Goal: Transaction & Acquisition: Purchase product/service

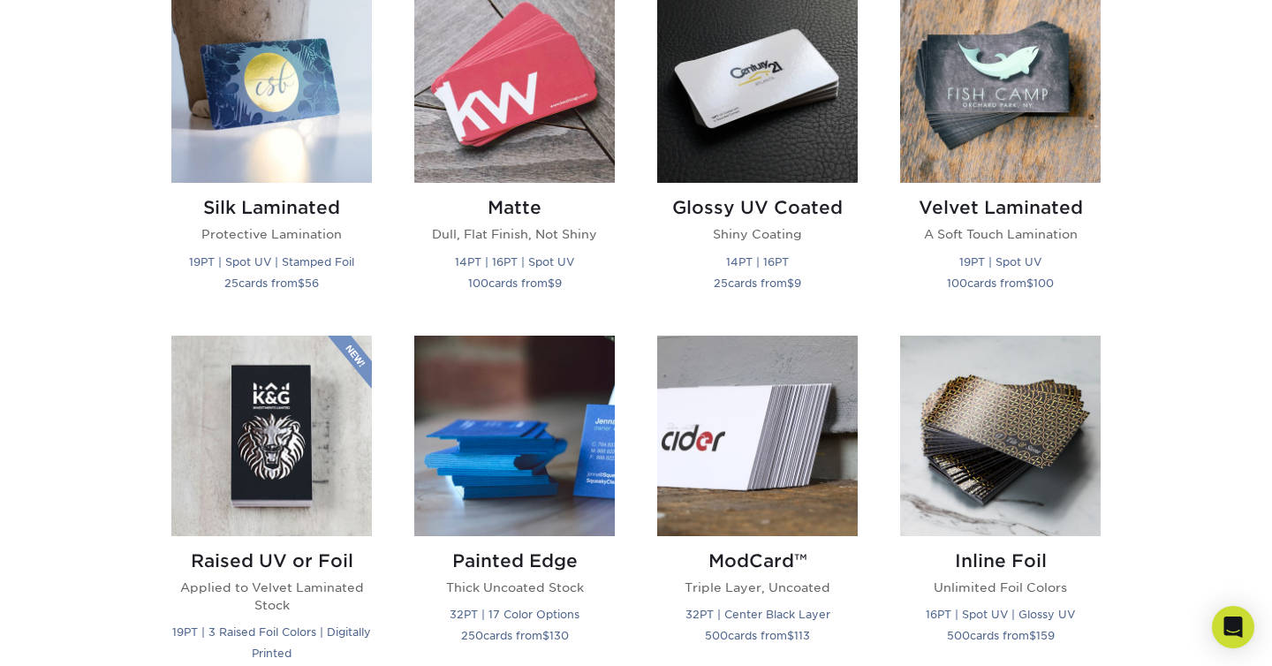
scroll to position [747, 0]
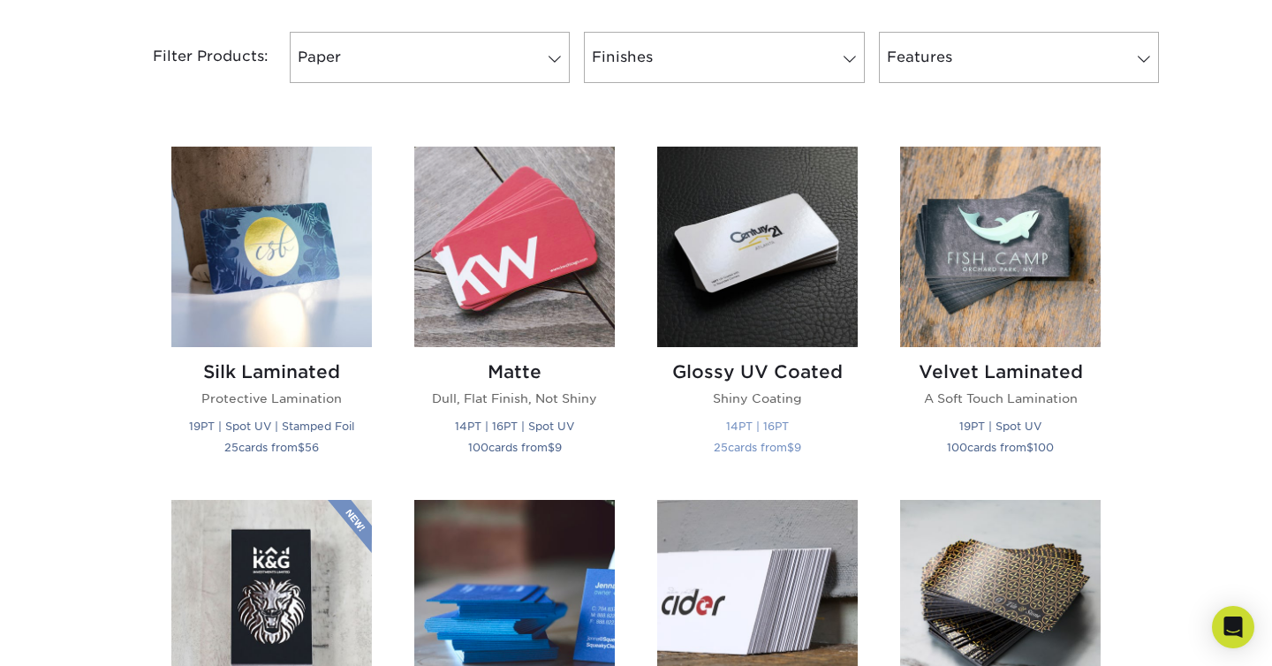
click at [702, 194] on img at bounding box center [757, 247] width 201 height 201
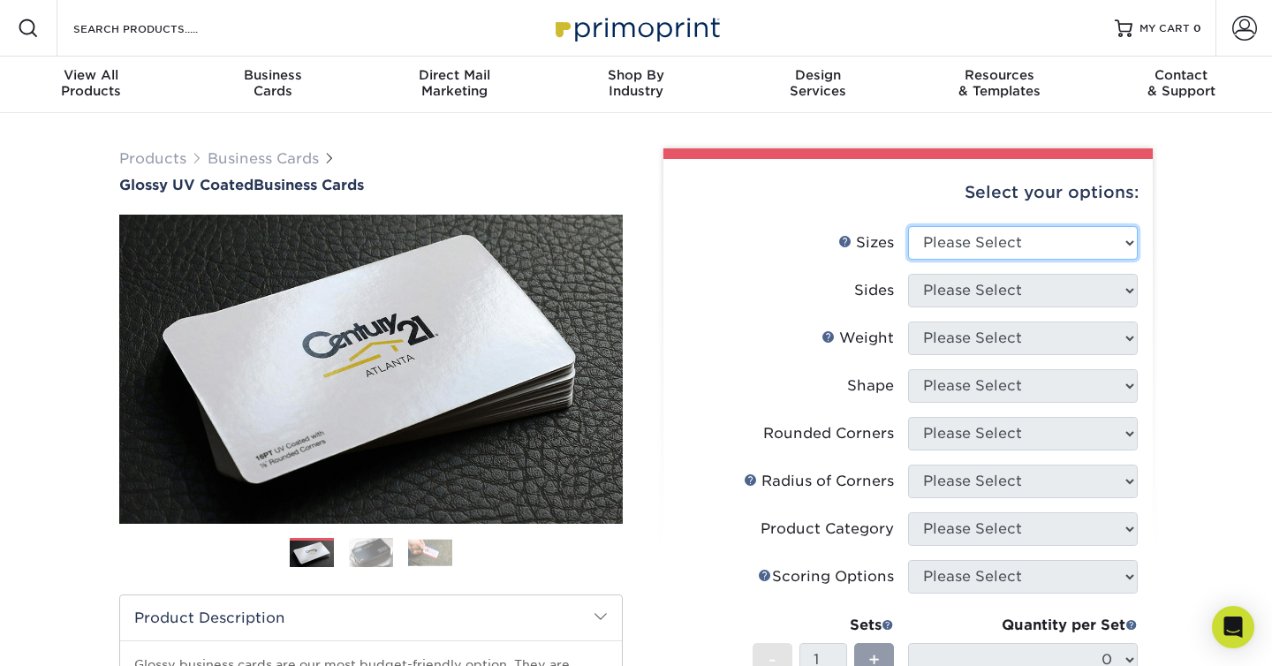
click at [1041, 247] on select "Please Select 1.5" x 3.5" - Mini 1.75" x 3.5" - Mini 2" x 2" - Square 2" x 3" -…" at bounding box center [1023, 243] width 230 height 34
select select "2.00x3.50"
click at [908, 226] on select "Please Select 1.5" x 3.5" - Mini 1.75" x 3.5" - Mini 2" x 2" - Square 2" x 3" -…" at bounding box center [1023, 243] width 230 height 34
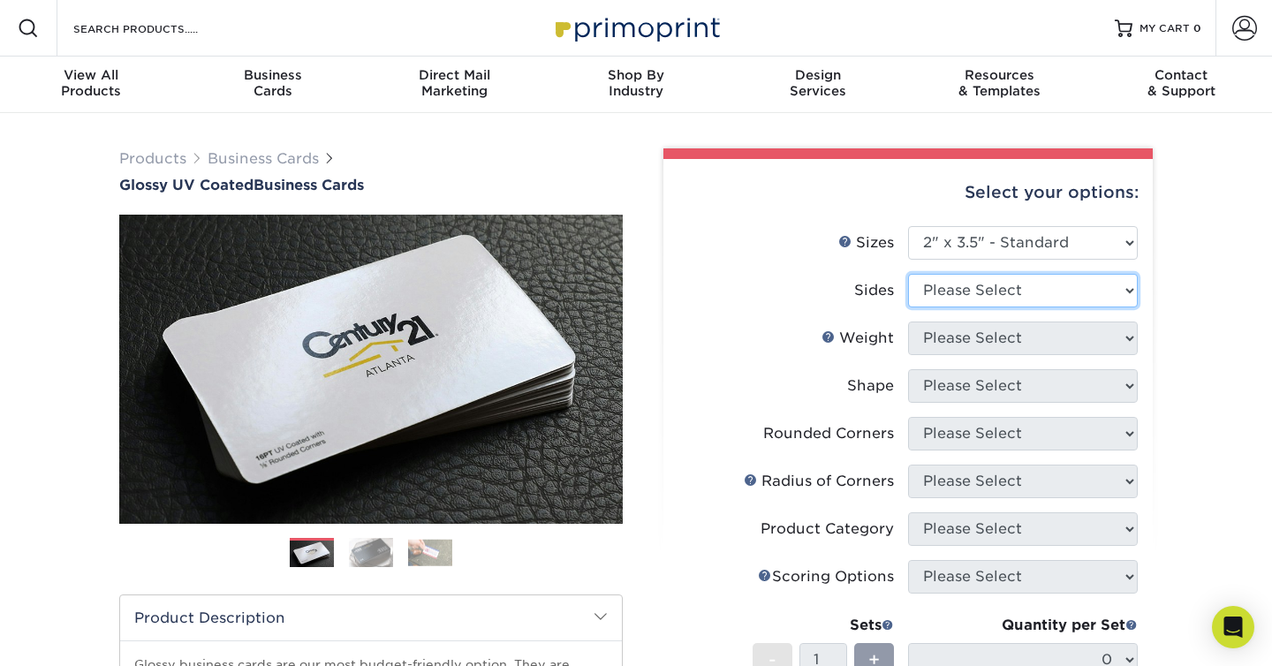
click at [1045, 295] on select "Please Select Print Both Sides Print Front Only" at bounding box center [1023, 291] width 230 height 34
select select "13abbda7-1d64-4f25-8bb2-c179b224825d"
click at [908, 274] on select "Please Select Print Both Sides Print Front Only" at bounding box center [1023, 291] width 230 height 34
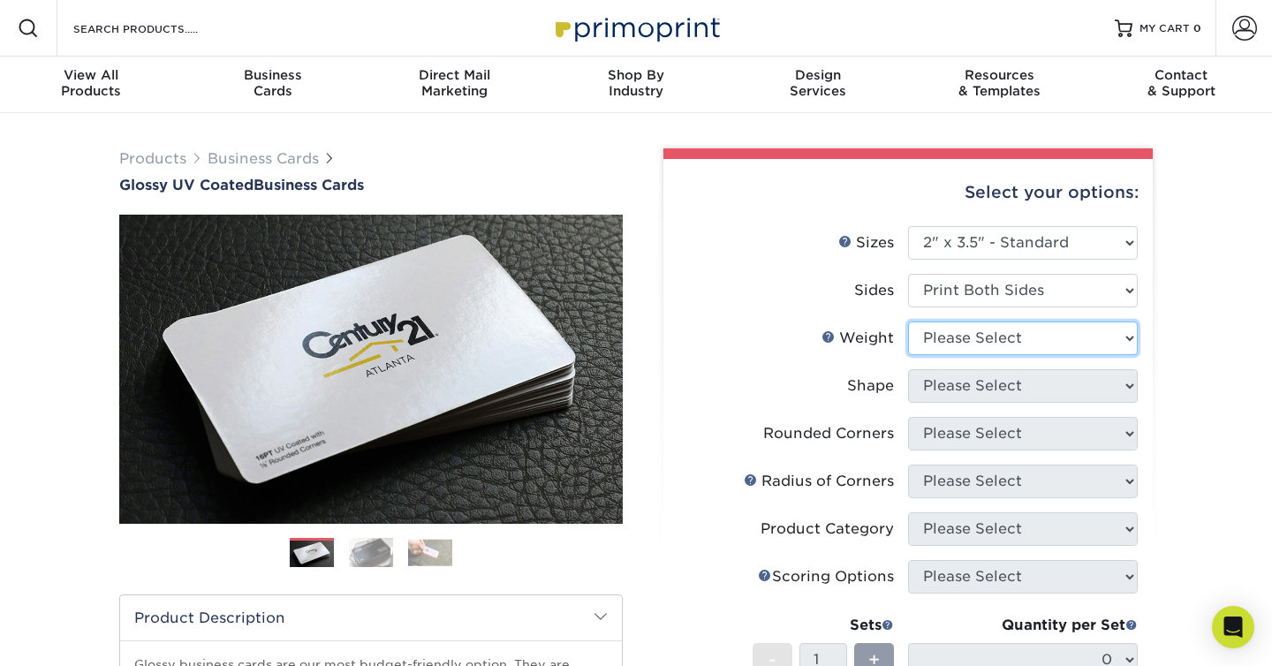
click at [998, 344] on select "Please Select 16PT 14PT" at bounding box center [1023, 339] width 230 height 34
select select "16PT"
click at [908, 322] on select "Please Select 16PT 14PT" at bounding box center [1023, 339] width 230 height 34
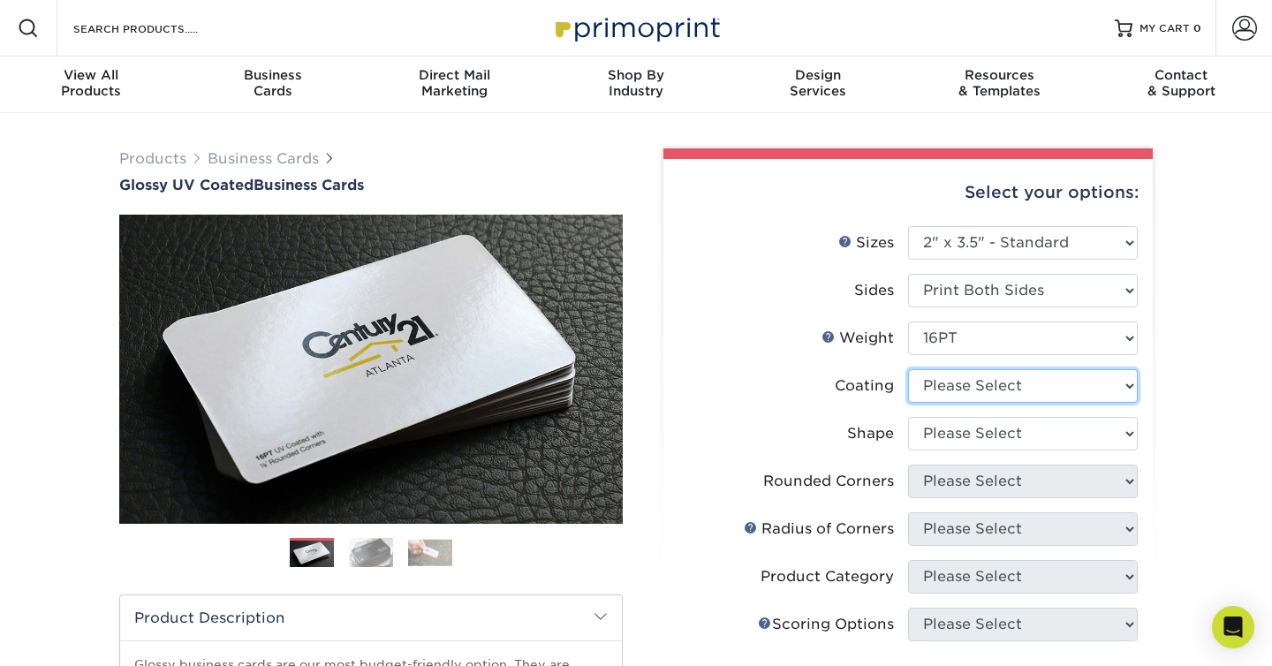
click at [953, 385] on select at bounding box center [1023, 386] width 230 height 34
select select "ae367451-b2b8-45df-a344-0f05b6a12993"
click at [908, 369] on select at bounding box center [1023, 386] width 230 height 34
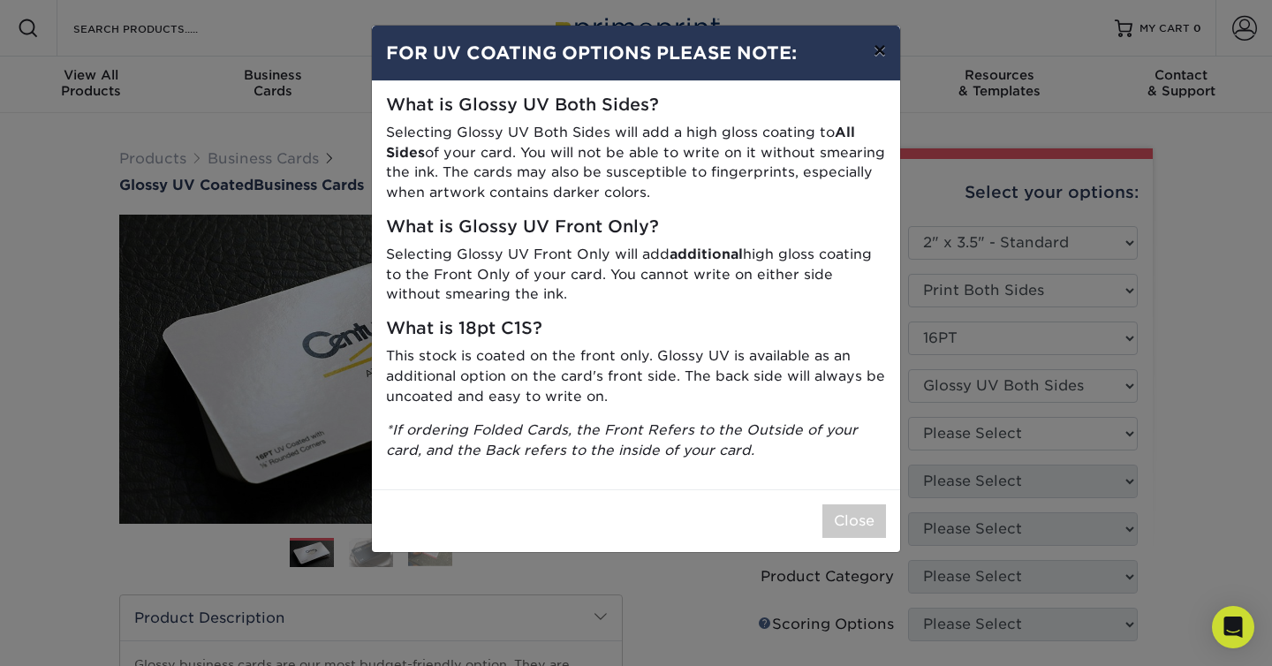
click at [882, 53] on button "×" at bounding box center [880, 50] width 41 height 49
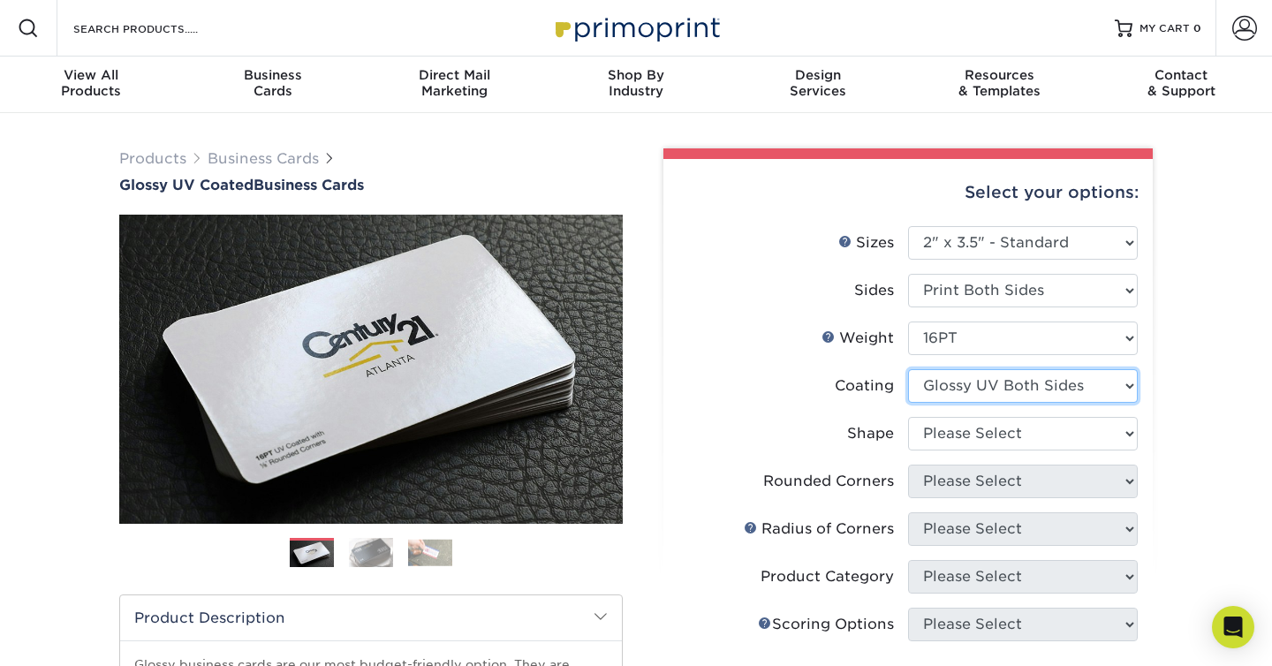
click at [1050, 386] on select at bounding box center [1023, 386] width 230 height 34
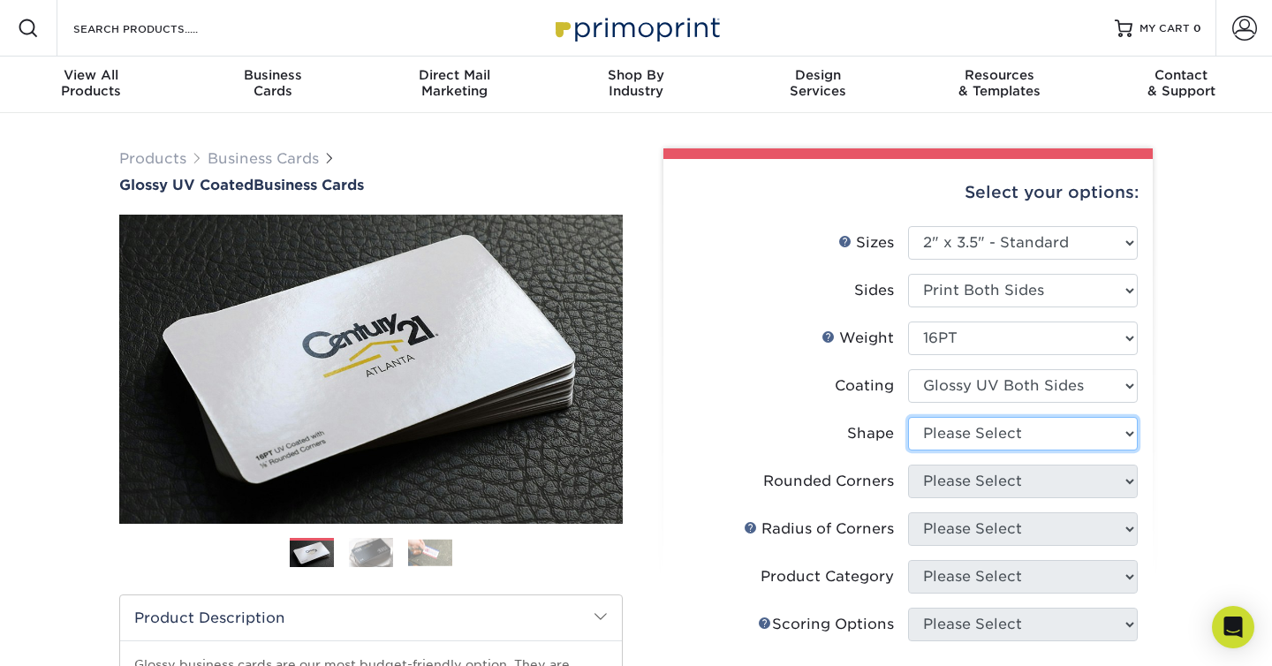
click at [1087, 437] on select "Please Select Standard Oval" at bounding box center [1023, 434] width 230 height 34
click at [908, 417] on select "Please Select Standard Oval" at bounding box center [1023, 434] width 230 height 34
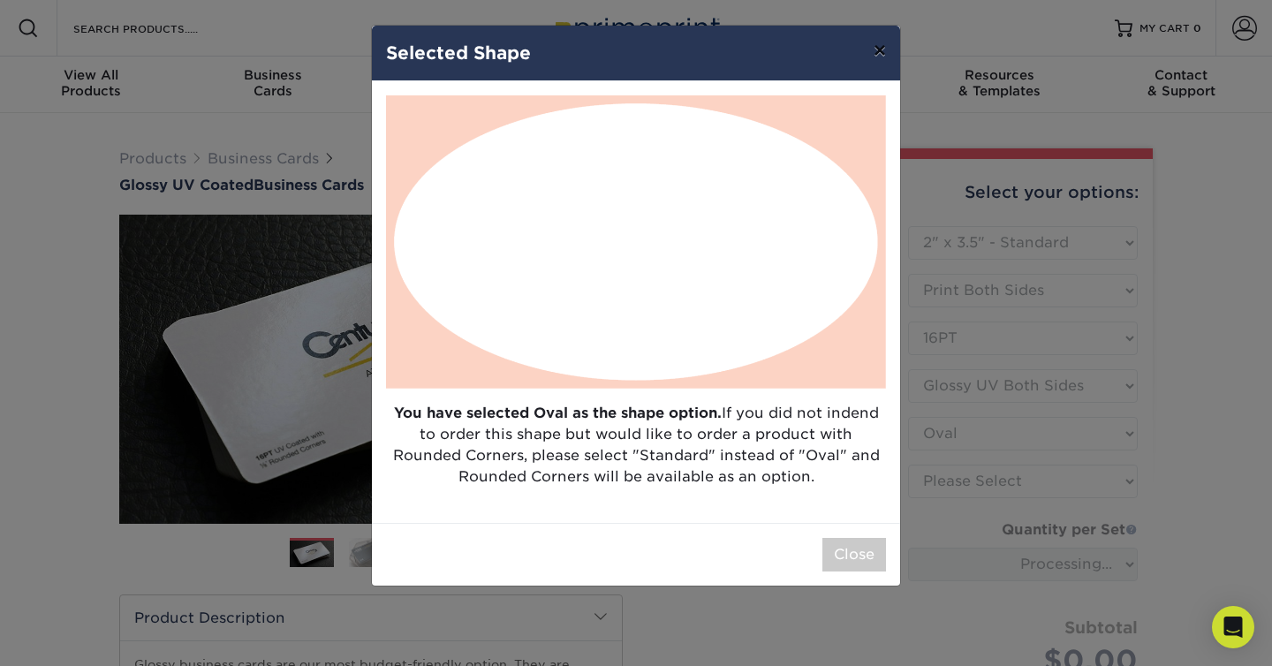
click at [877, 52] on button "×" at bounding box center [880, 50] width 41 height 49
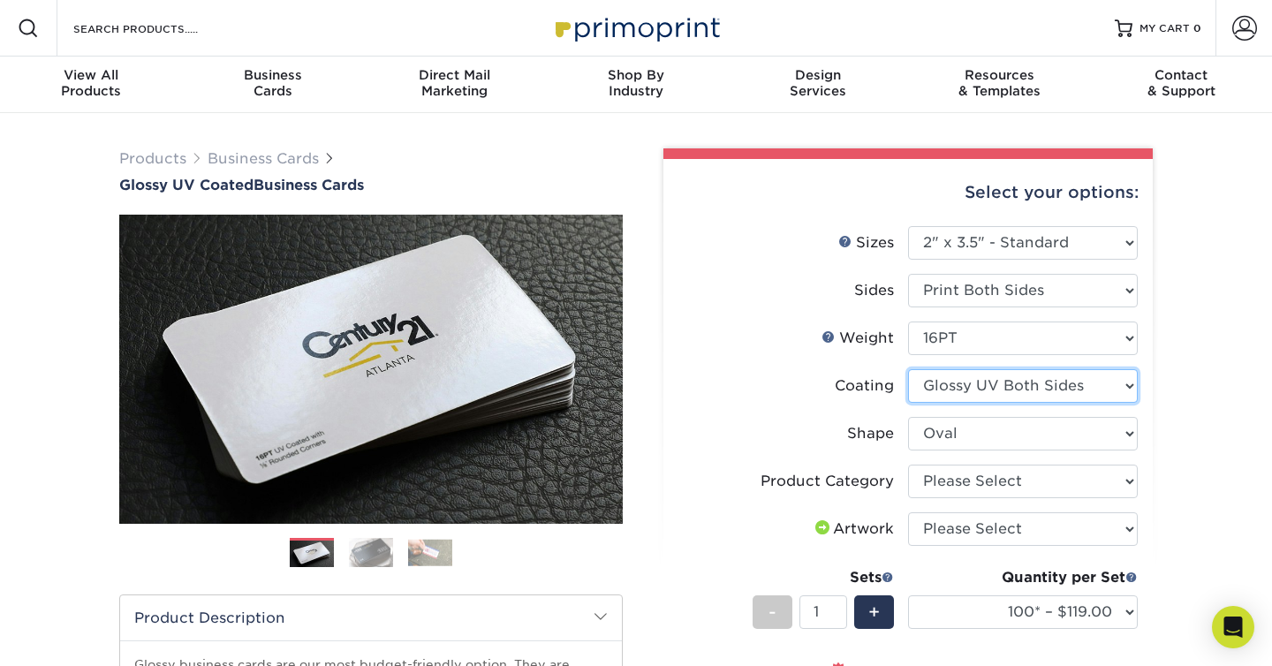
click at [997, 387] on select at bounding box center [1023, 386] width 230 height 34
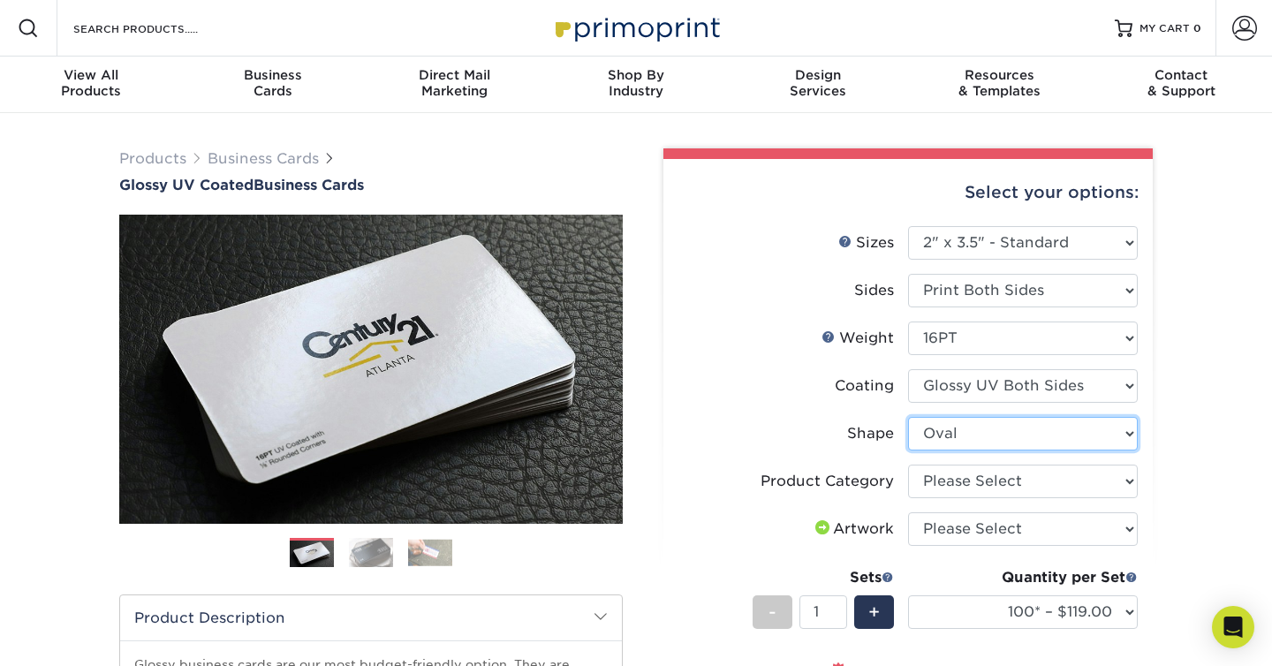
click at [983, 436] on select "Please Select Standard Oval" at bounding box center [1023, 434] width 230 height 34
select select "standard"
click at [908, 417] on select "Please Select Standard Oval" at bounding box center [1023, 434] width 230 height 34
select select
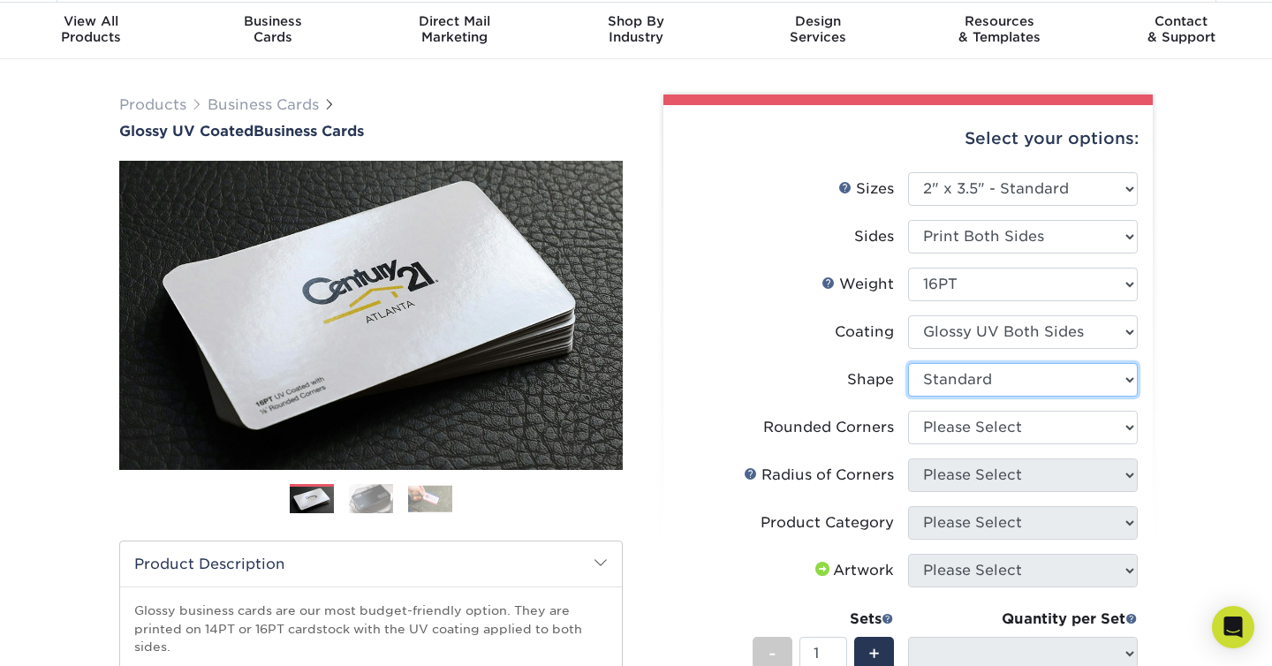
scroll to position [87, 0]
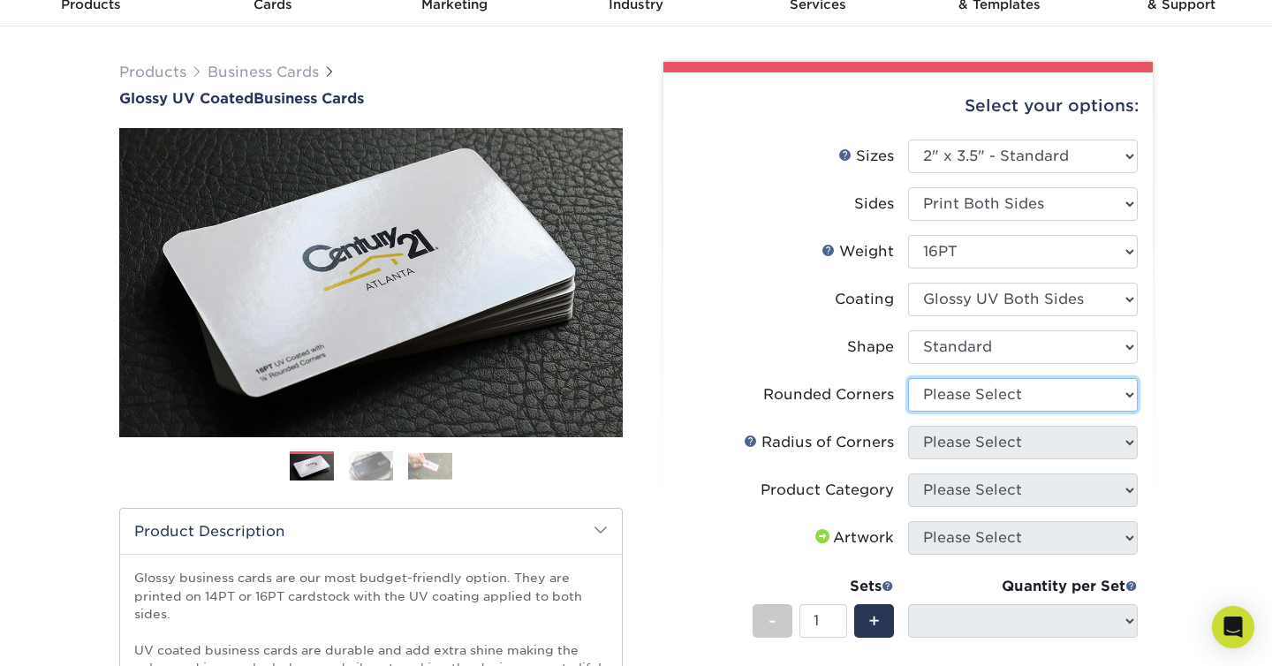
click at [1013, 400] on select "Please Select Yes - Round 2 Corners Yes - Round 4 Corners No" at bounding box center [1023, 395] width 230 height 34
select select "0"
click at [908, 378] on select "Please Select Yes - Round 2 Corners Yes - Round 4 Corners No" at bounding box center [1023, 395] width 230 height 34
select select "-1"
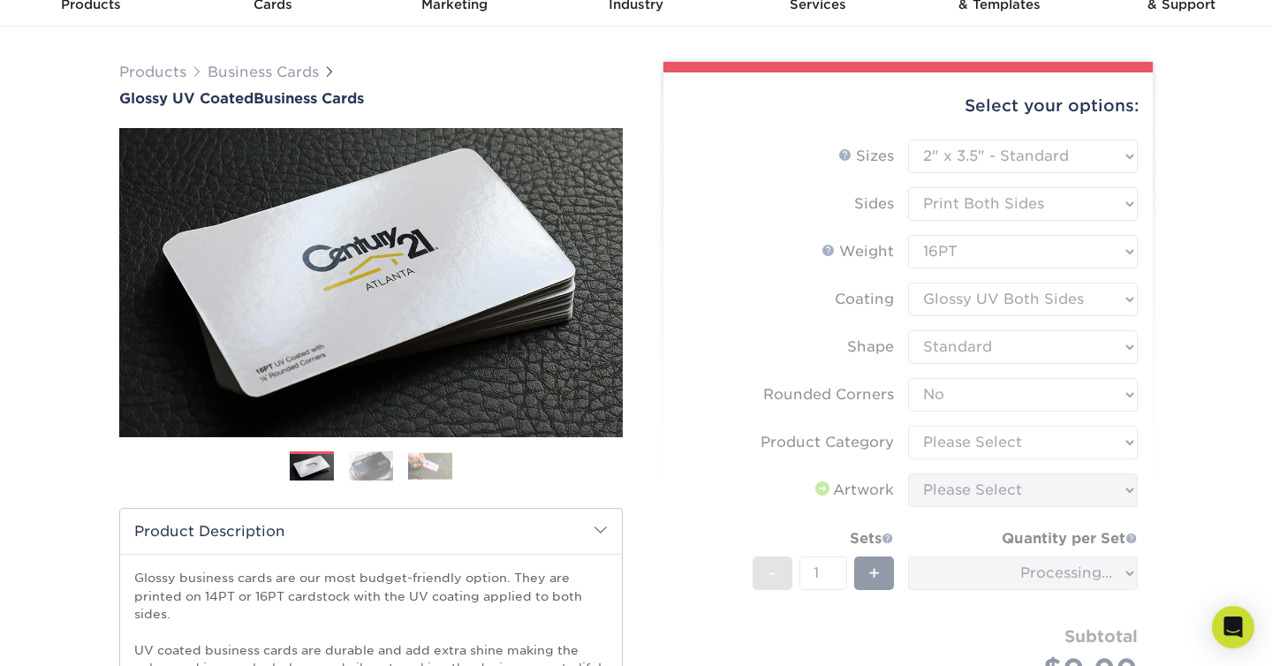
click at [998, 441] on form "Sizes Help Sizes Please Select 1.5" x 3.5" - Mini 1.75" x 3.5" - Mini 2" x 2" -…" at bounding box center [908, 434] width 461 height 588
click at [968, 449] on form "Sizes Help Sizes Please Select 1.5" x 3.5" - Mini 1.75" x 3.5" - Mini 2" x 2" -…" at bounding box center [908, 434] width 461 height 588
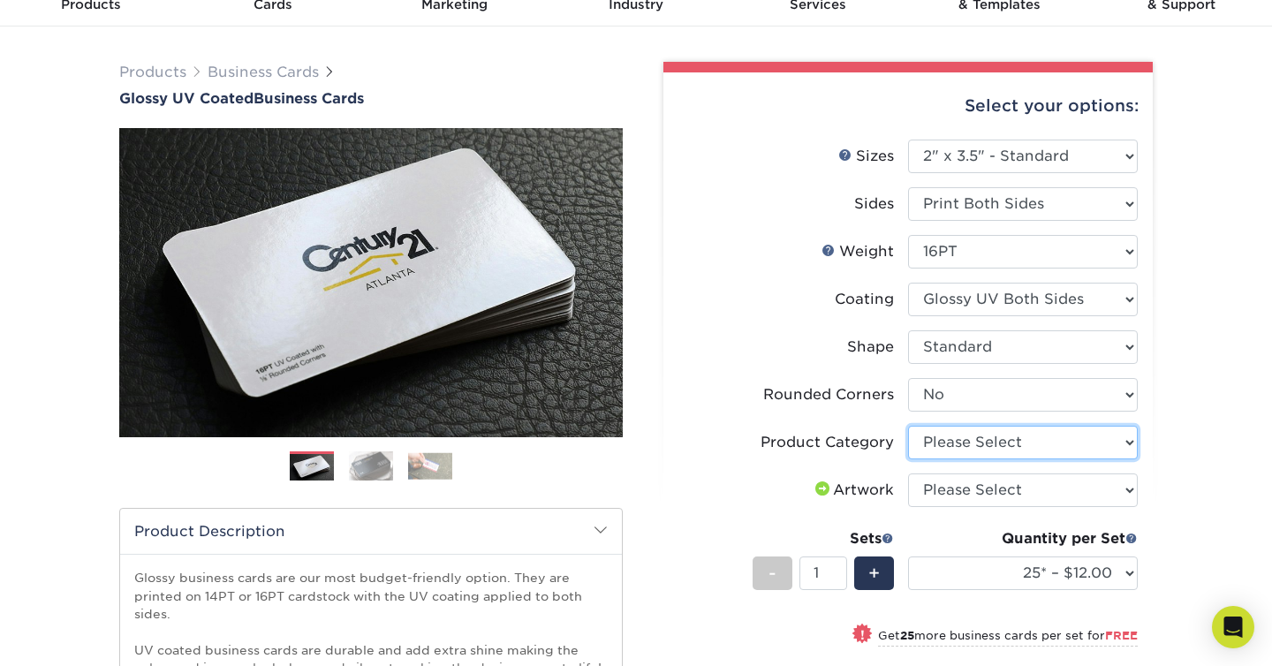
click at [1016, 441] on select "Please Select Business Cards" at bounding box center [1023, 443] width 230 height 34
select select "3b5148f1-0588-4f88-a218-97bcfdce65c1"
click at [908, 426] on select "Please Select Business Cards" at bounding box center [1023, 443] width 230 height 34
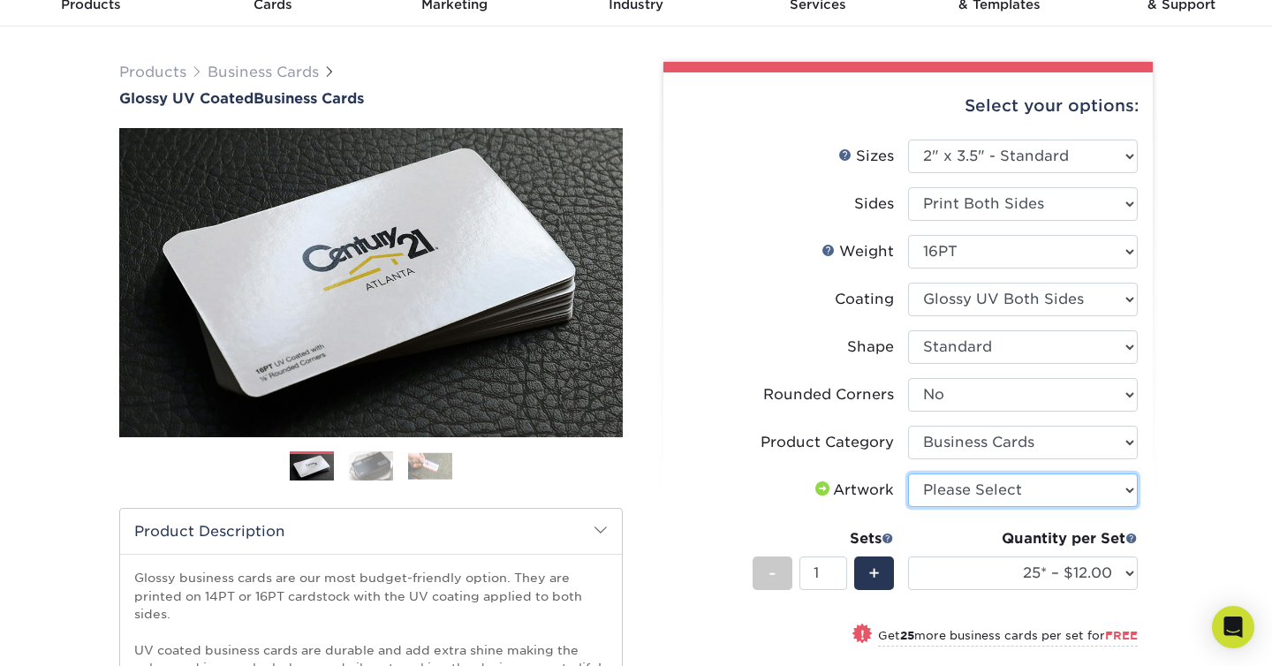
click at [1000, 495] on select "Please Select I will upload files I need a design - $100" at bounding box center [1023, 491] width 230 height 34
select select "upload"
click at [908, 474] on select "Please Select I will upload files I need a design - $100" at bounding box center [1023, 491] width 230 height 34
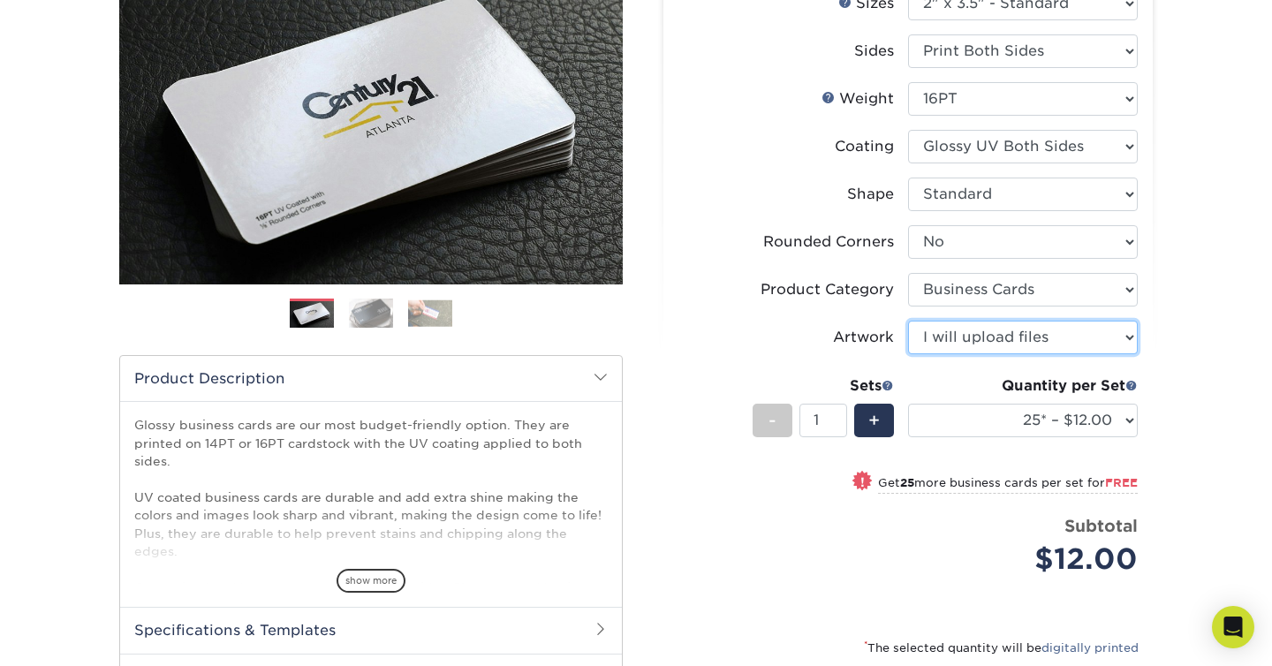
scroll to position [242, 0]
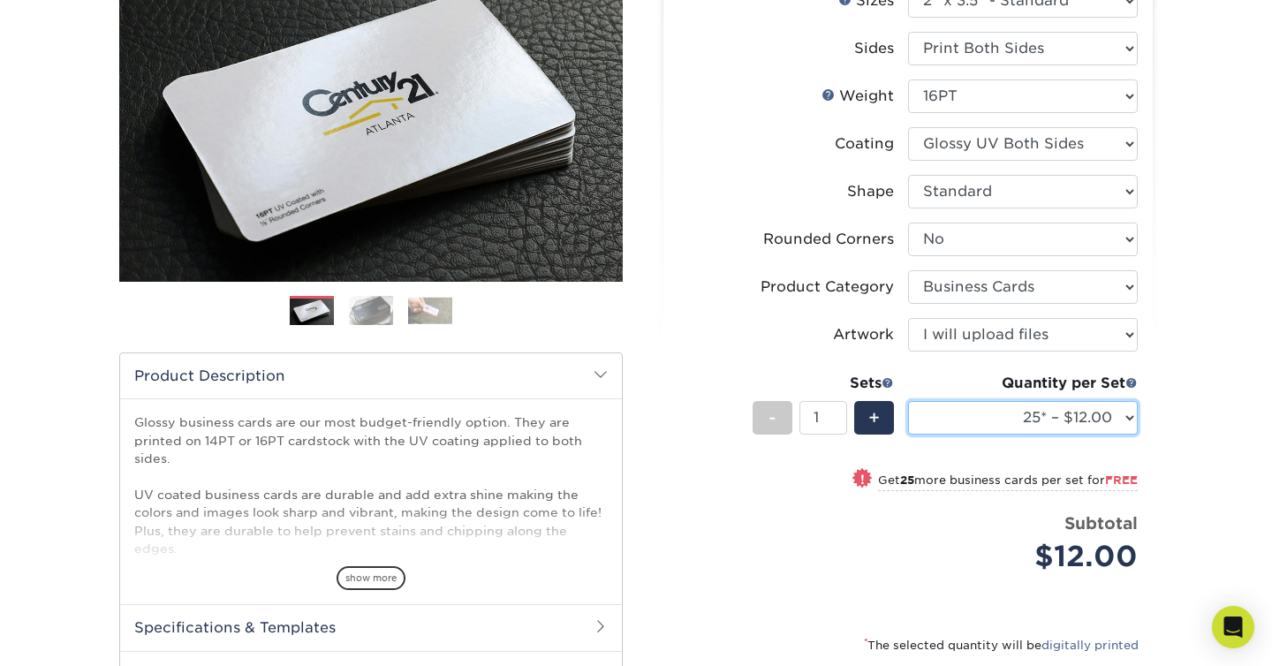
click at [1125, 416] on select "25* – $12.00 50* – $12.00 100* – $12.00 250* – $21.00 500 – $42.00 1000 – $53.0…" at bounding box center [1023, 418] width 230 height 34
select select "100* – $12.00"
click at [908, 401] on select "25* – $12.00 50* – $12.00 100* – $12.00 250* – $21.00 500 – $42.00 1000 – $53.0…" at bounding box center [1023, 418] width 230 height 34
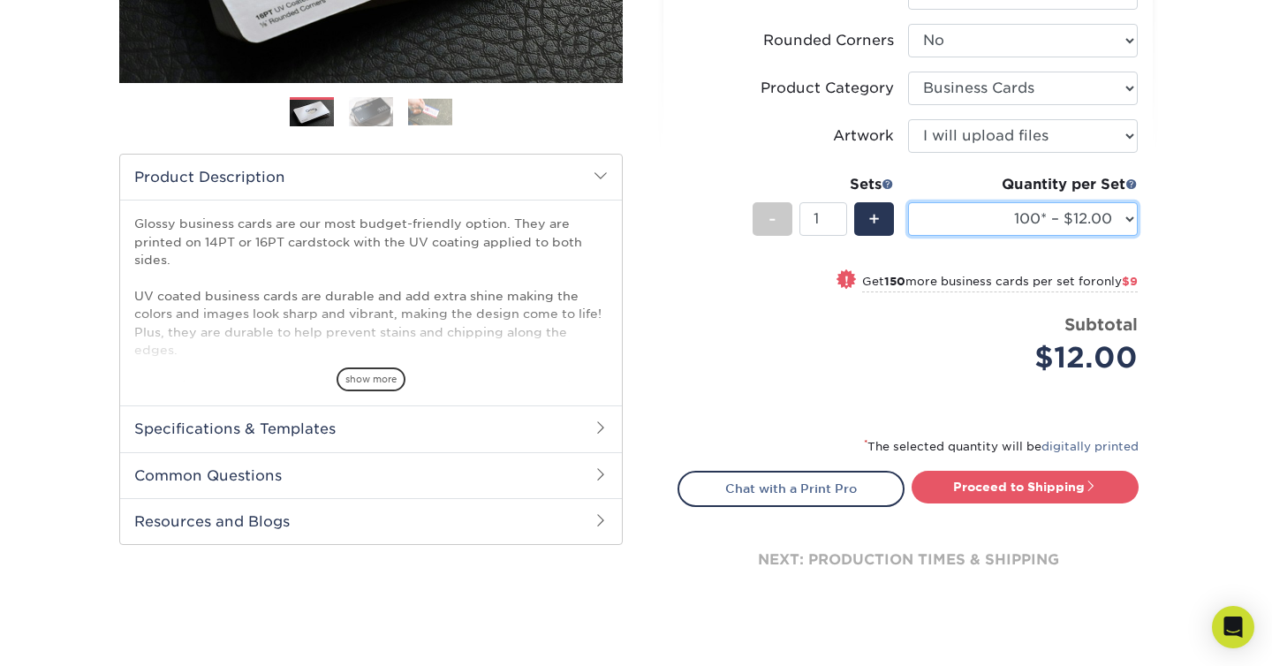
scroll to position [449, 0]
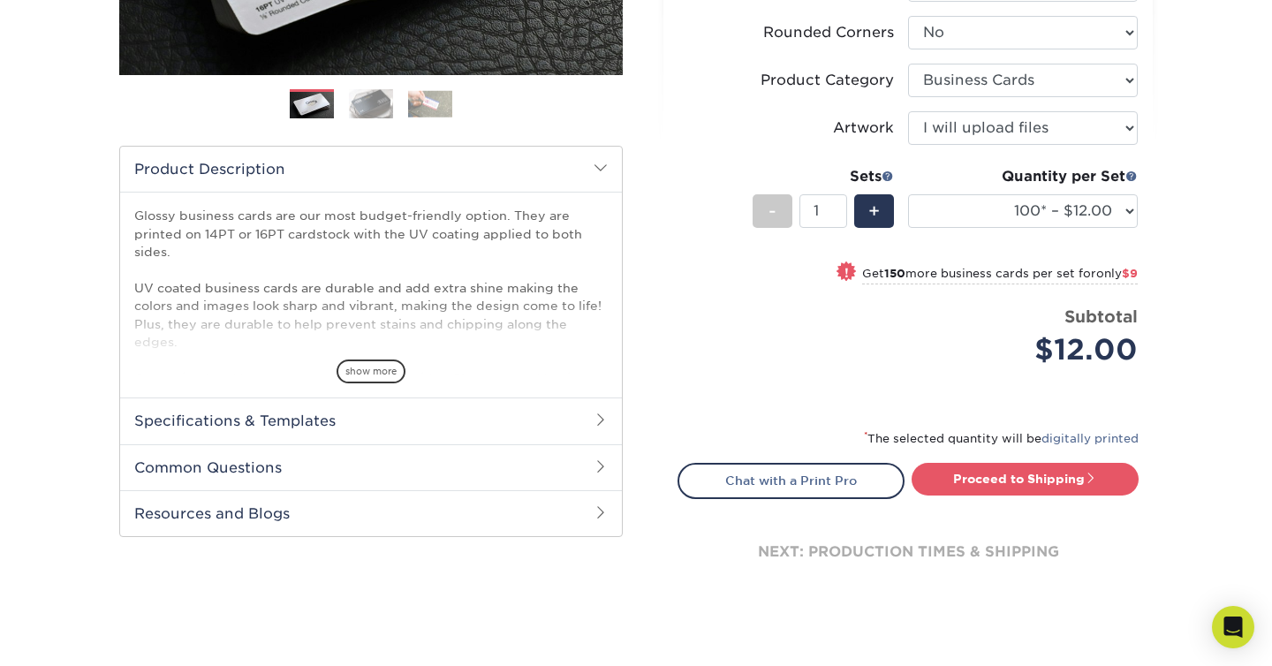
click at [249, 432] on h2 "Specifications & Templates" at bounding box center [371, 421] width 502 height 46
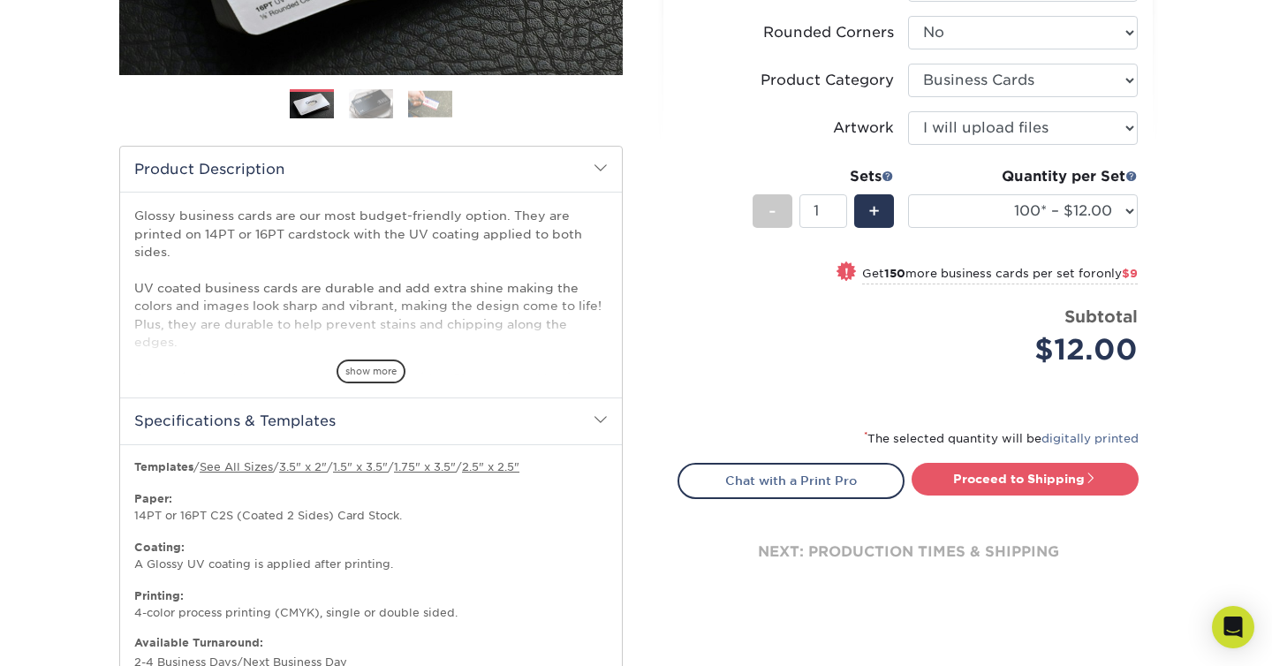
click at [249, 432] on h2 "Specifications & Templates" at bounding box center [371, 421] width 502 height 46
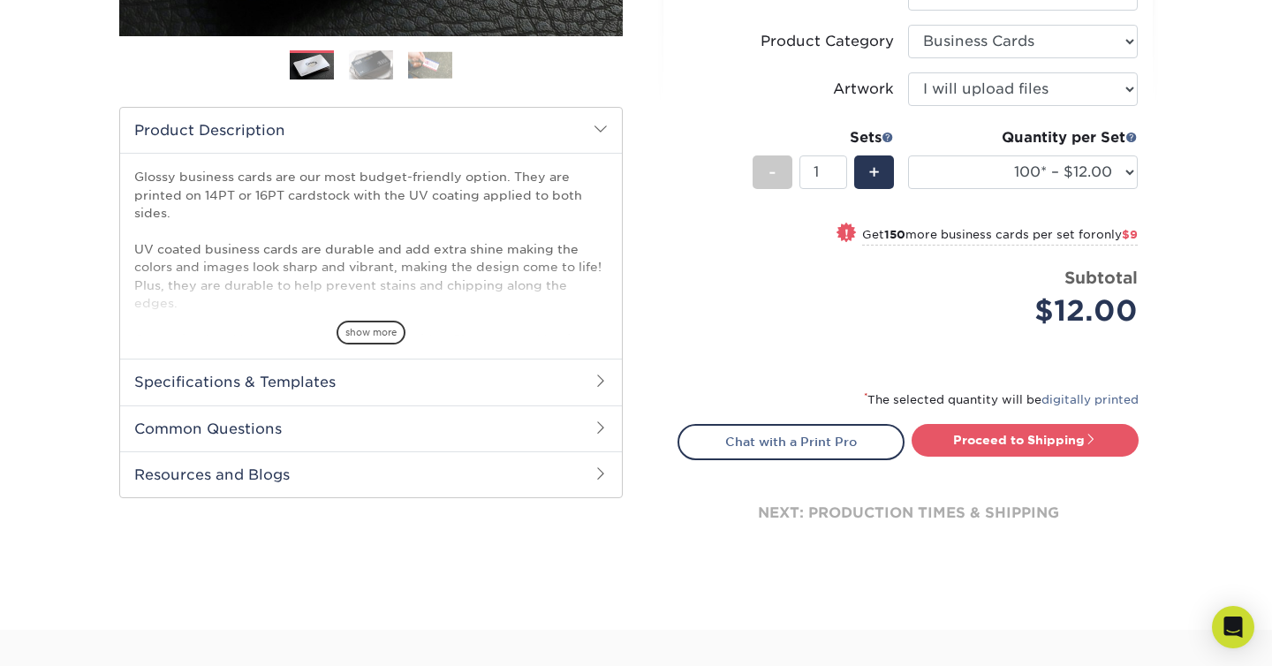
scroll to position [164, 0]
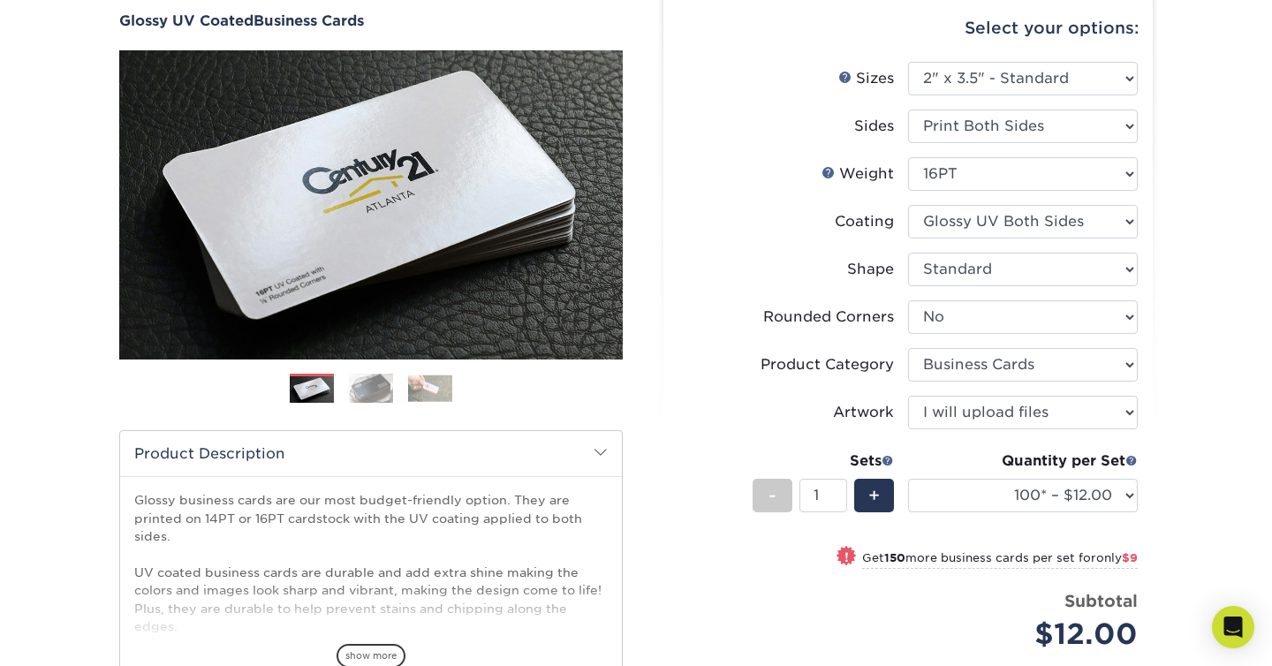
click at [387, 393] on img at bounding box center [371, 388] width 44 height 31
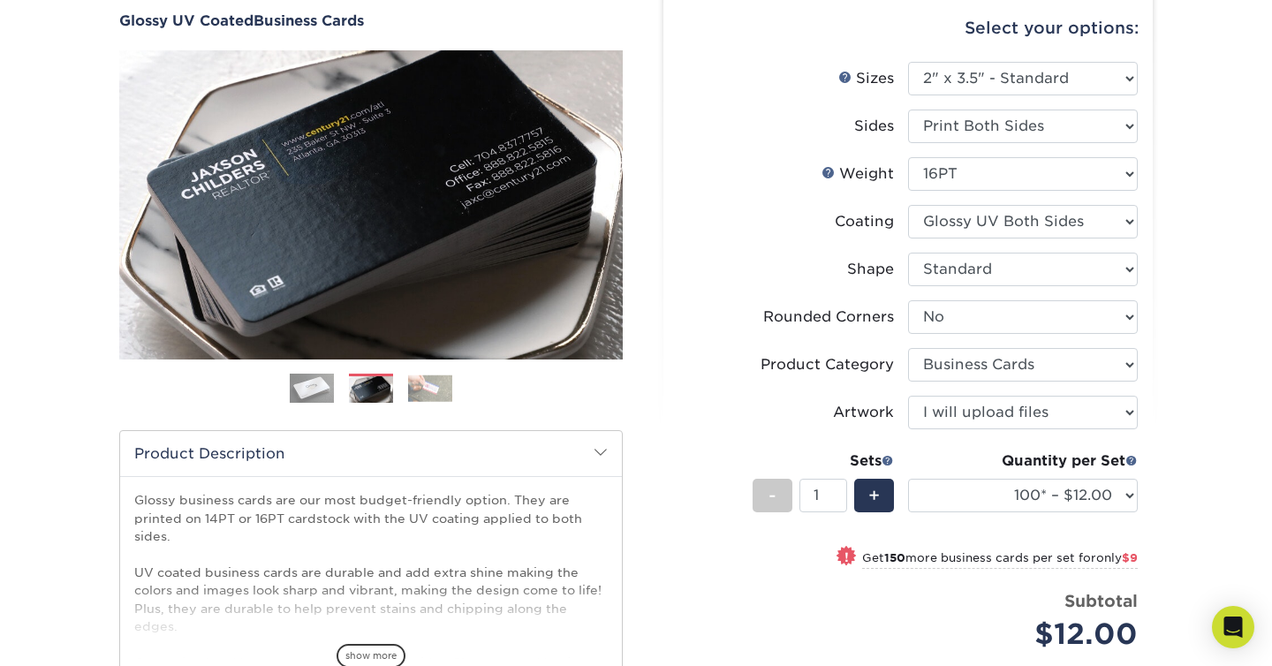
click at [442, 382] on img at bounding box center [430, 388] width 44 height 27
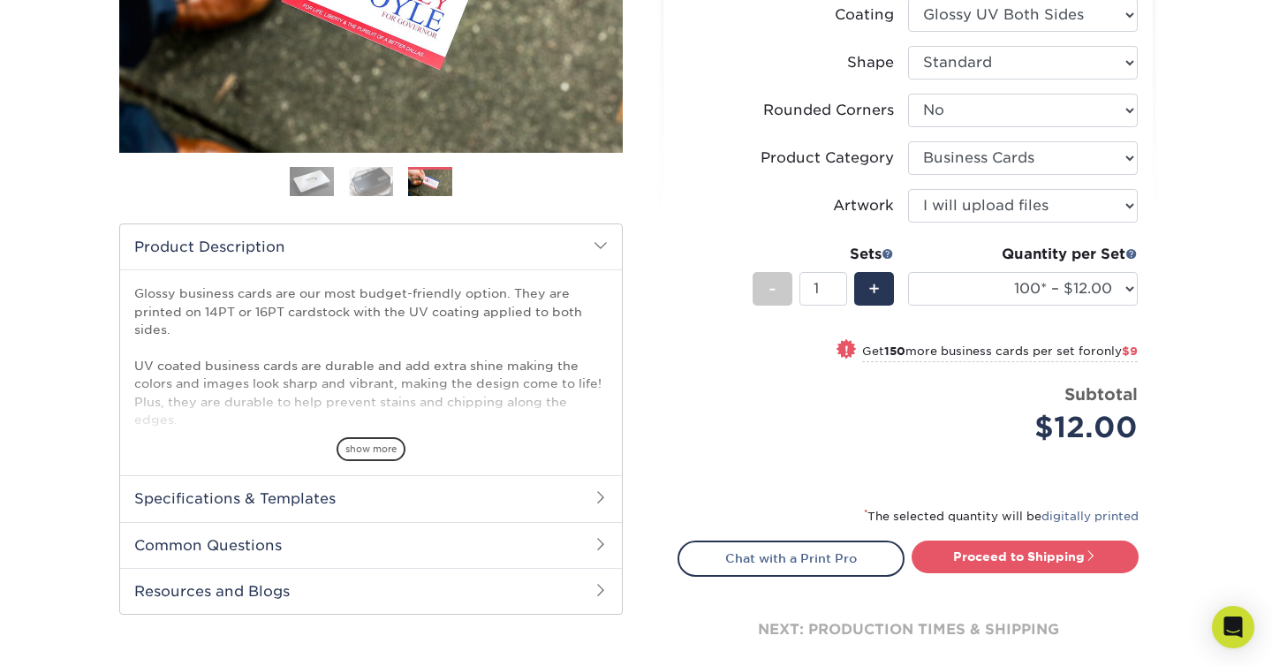
scroll to position [378, 0]
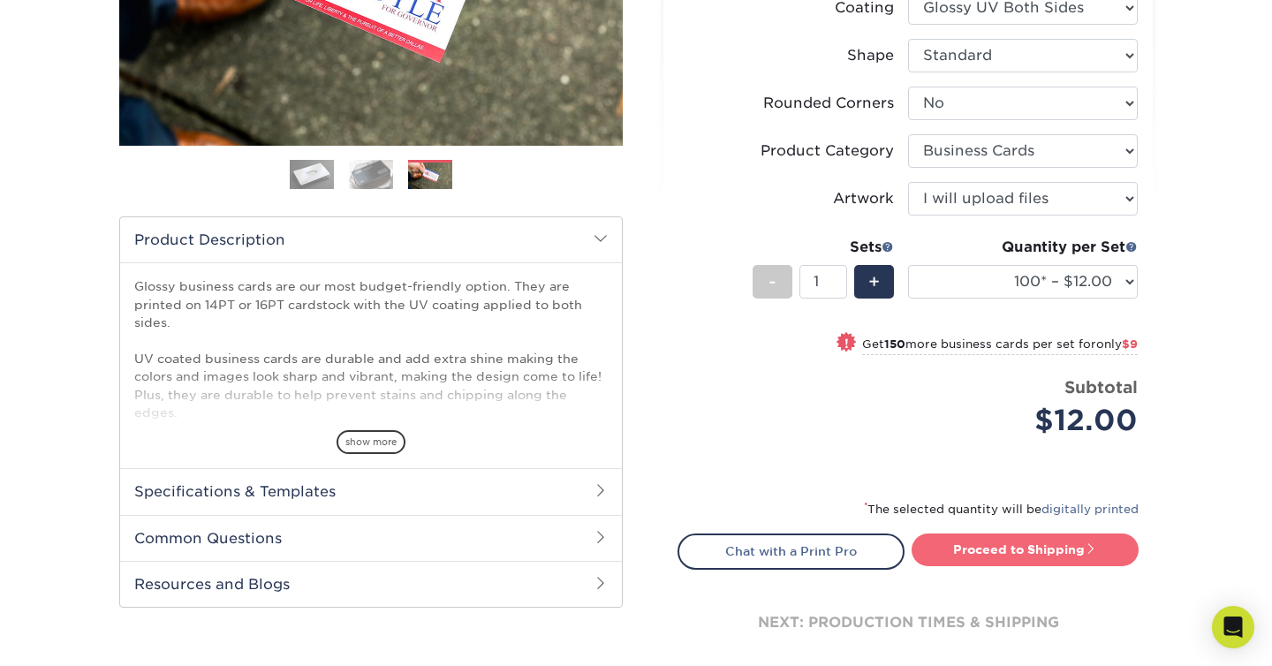
click at [1020, 550] on link "Proceed to Shipping" at bounding box center [1025, 550] width 227 height 32
type input "Set 1"
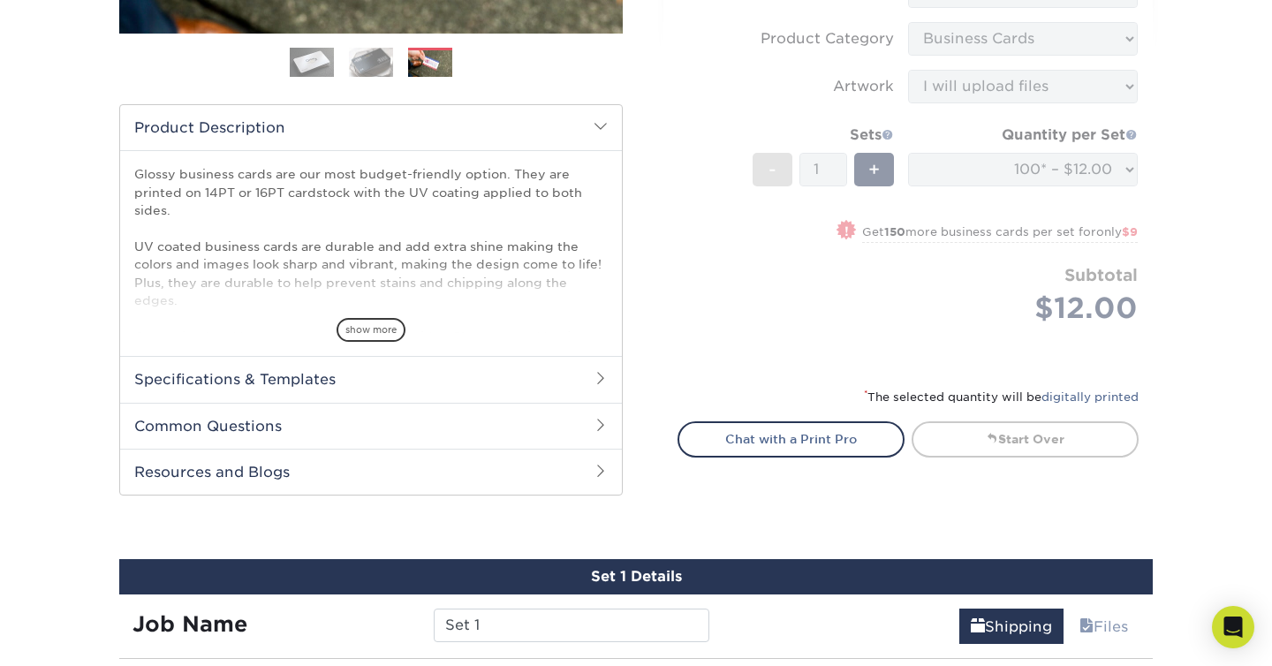
scroll to position [488, 0]
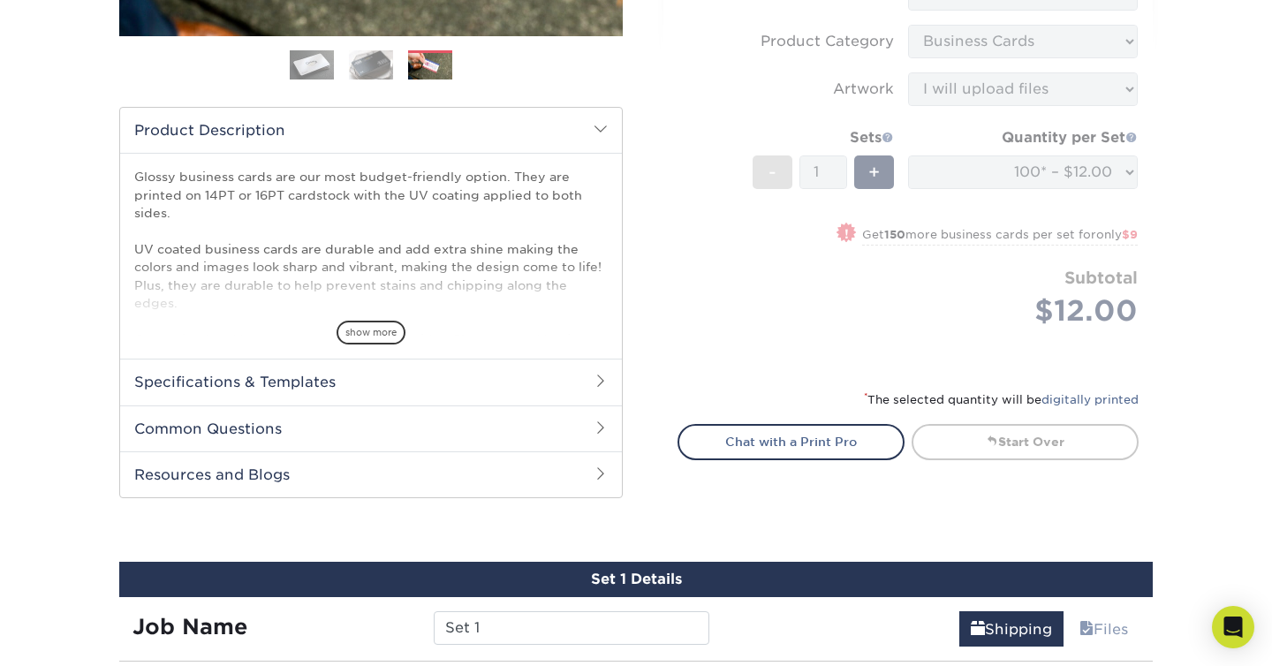
click at [601, 412] on h2 "Common Questions" at bounding box center [371, 429] width 502 height 46
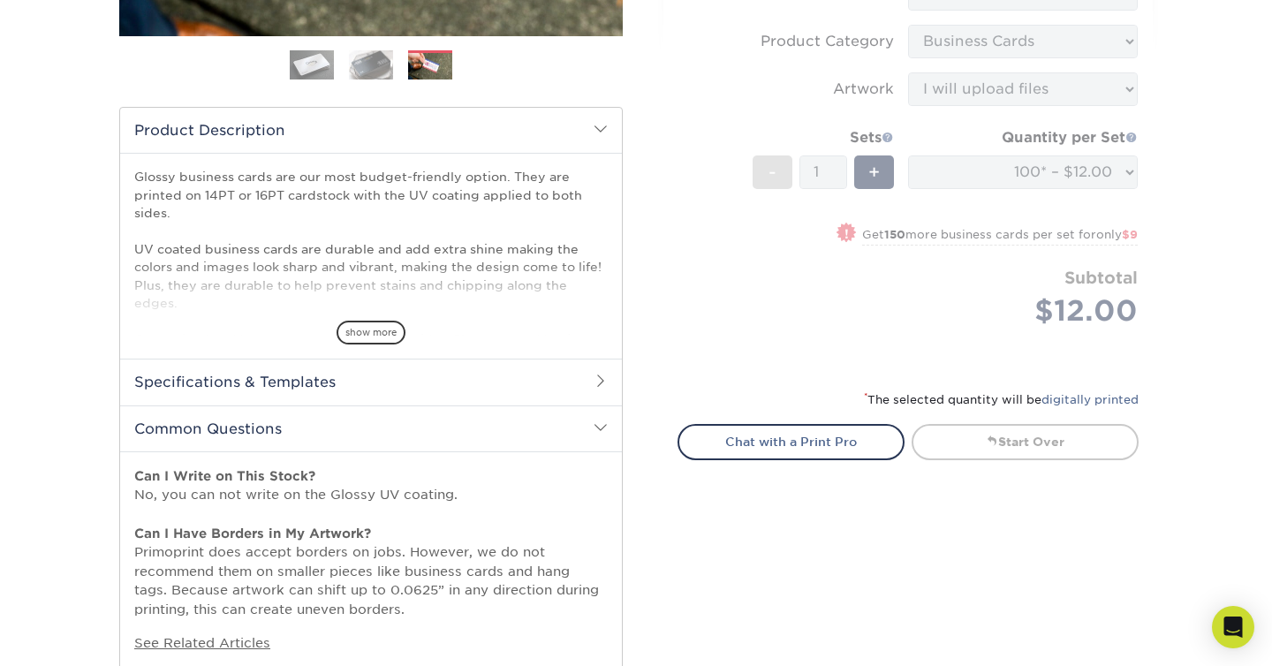
click at [601, 428] on span at bounding box center [601, 428] width 14 height 14
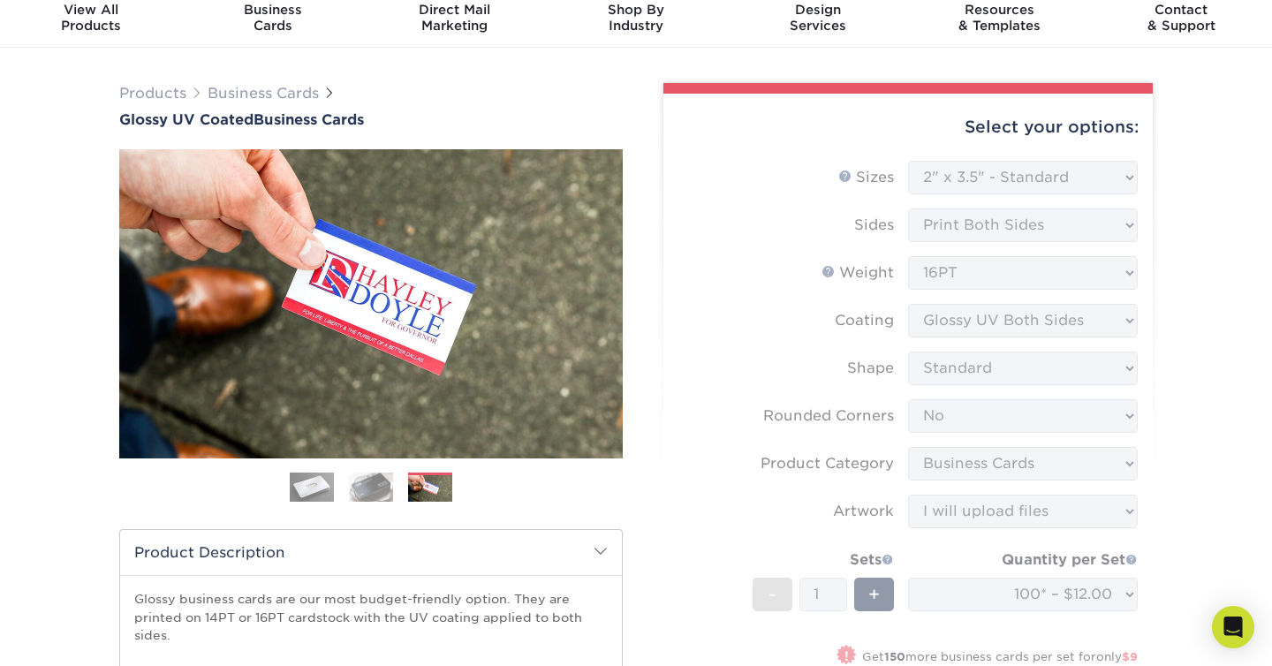
scroll to position [0, 0]
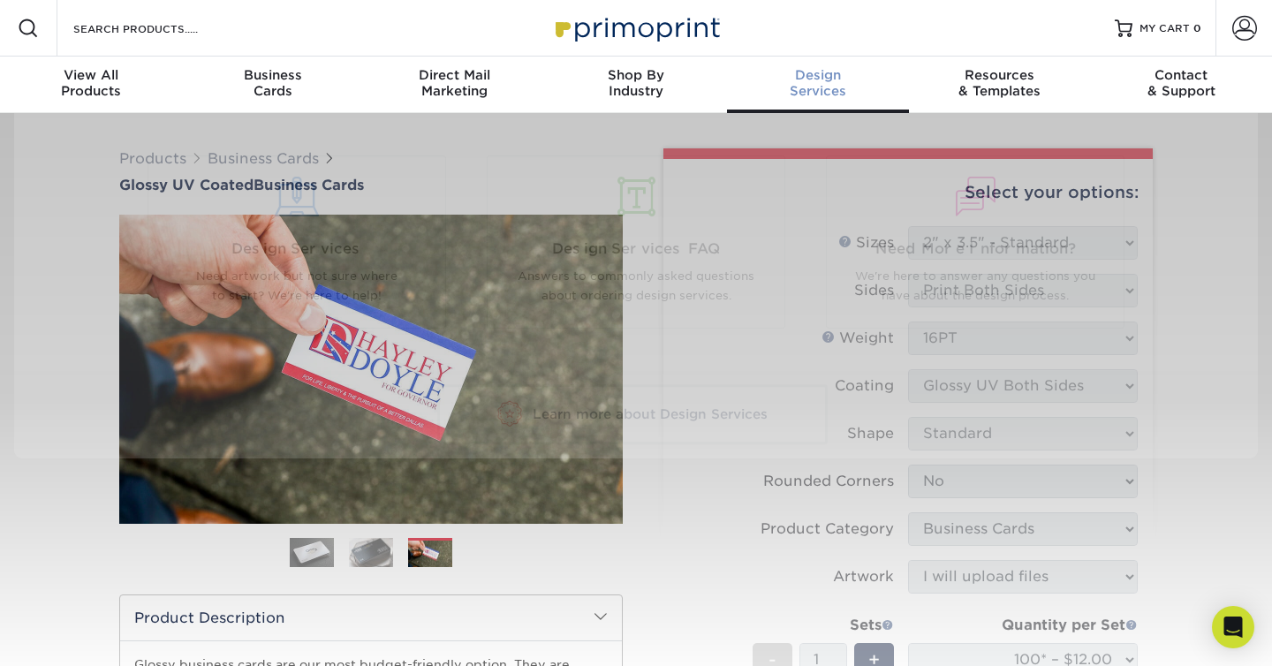
click at [814, 82] on span "Design" at bounding box center [818, 75] width 182 height 16
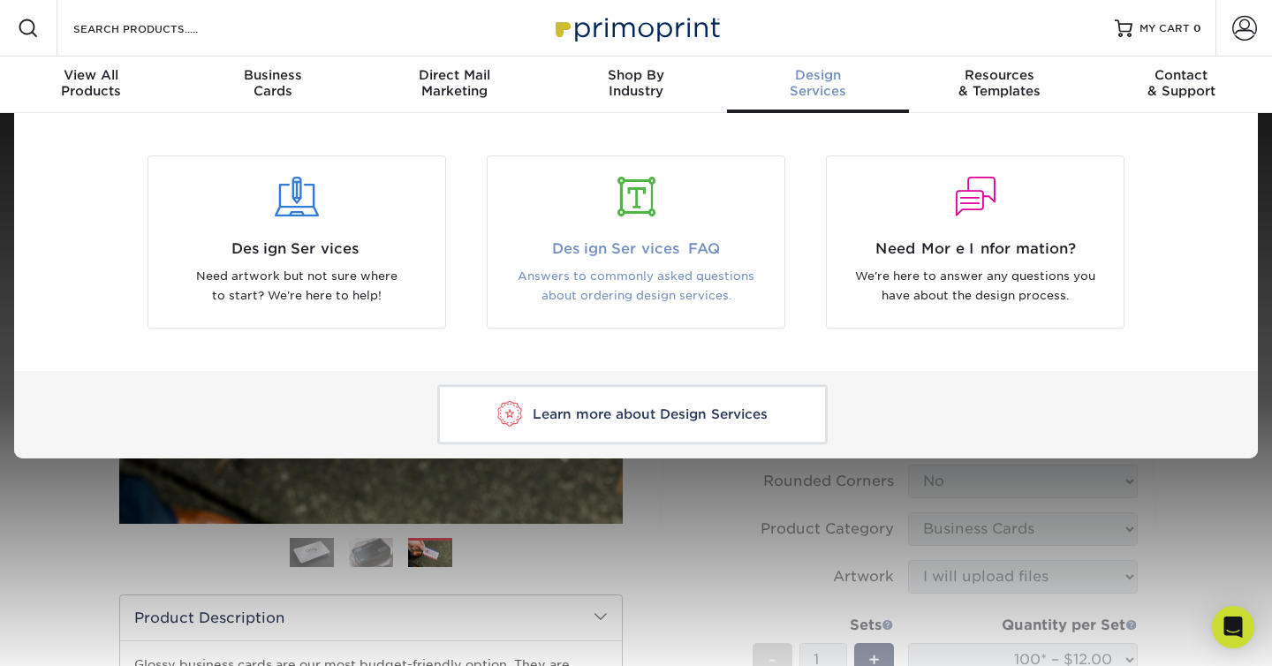
click at [605, 277] on p "Answers to commonly asked questions about ordering design services." at bounding box center [636, 287] width 270 height 40
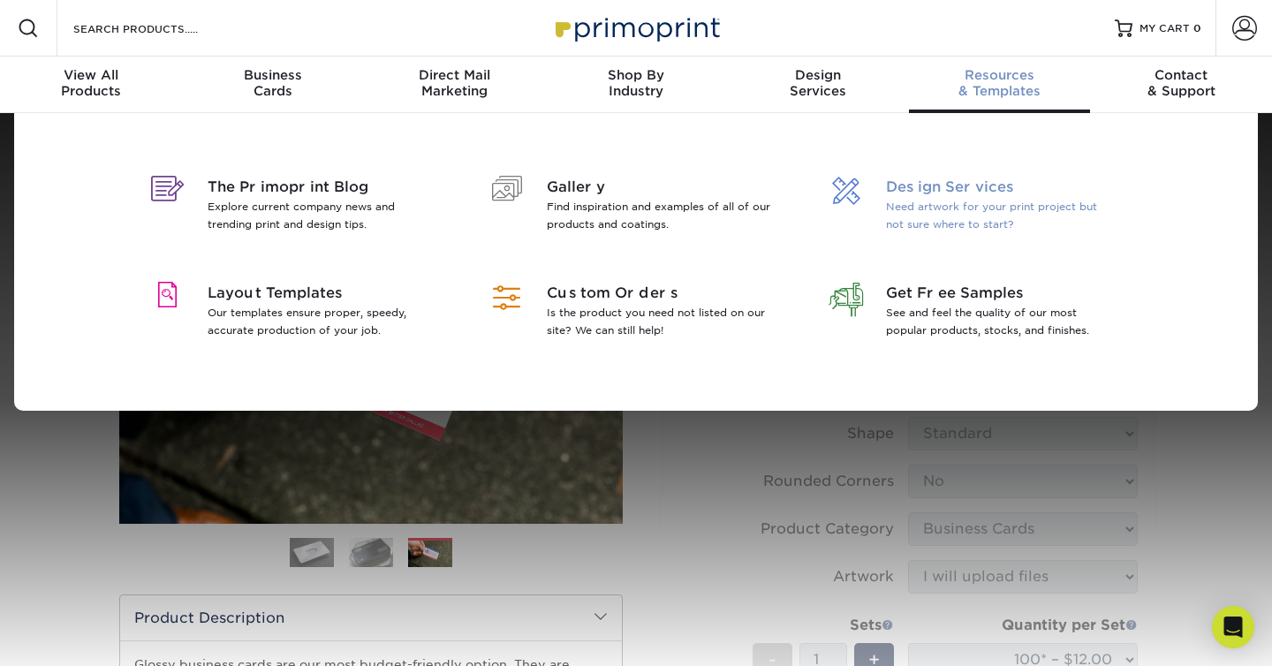
click at [869, 192] on div at bounding box center [846, 191] width 54 height 28
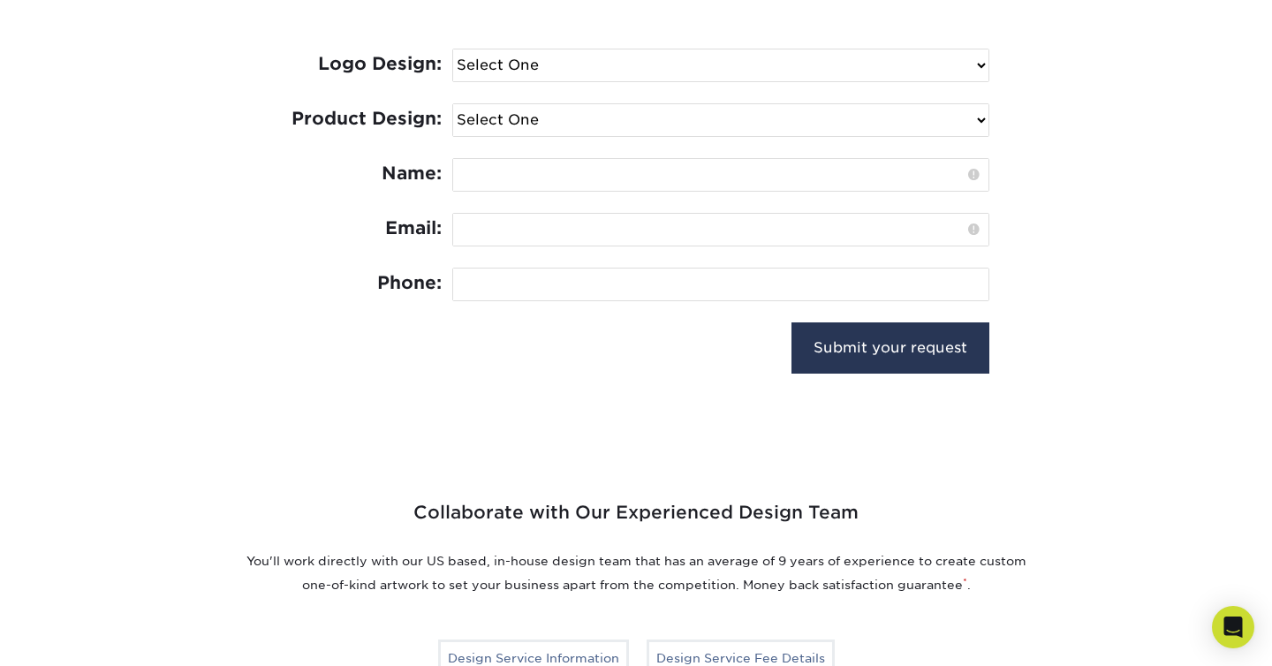
scroll to position [387, 0]
